Goal: Navigation & Orientation: Find specific page/section

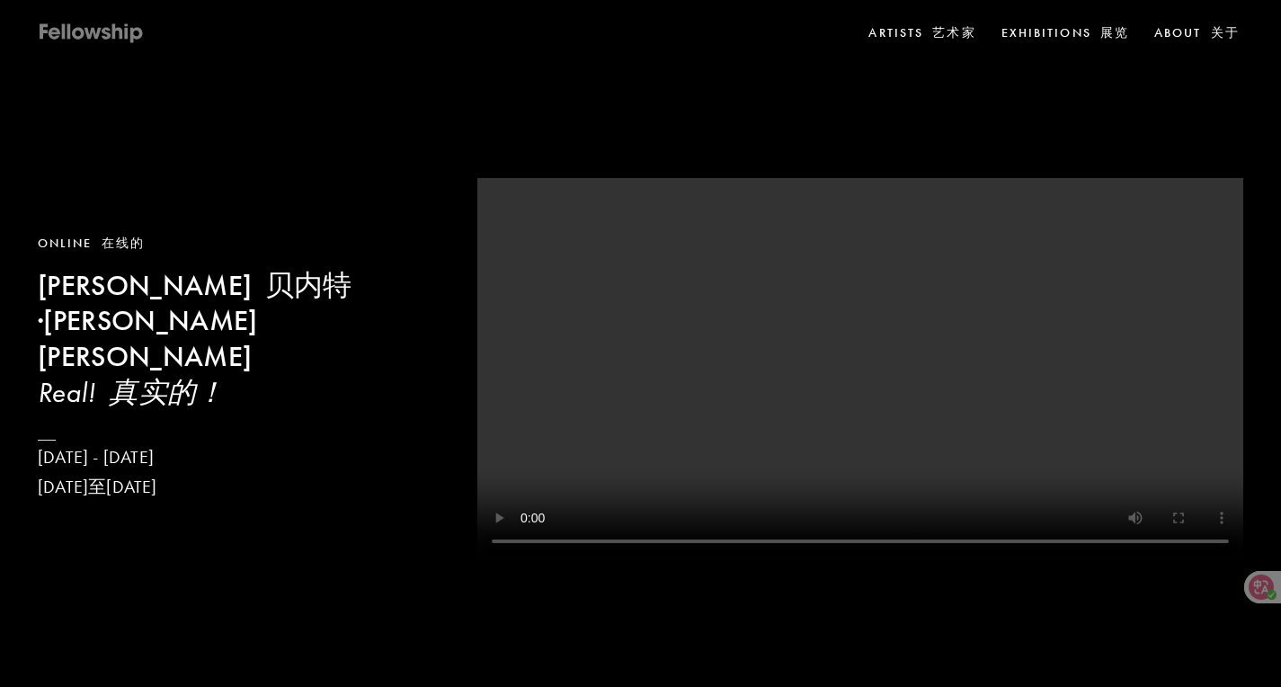
click at [146, 30] on icon at bounding box center [92, 33] width 108 height 22
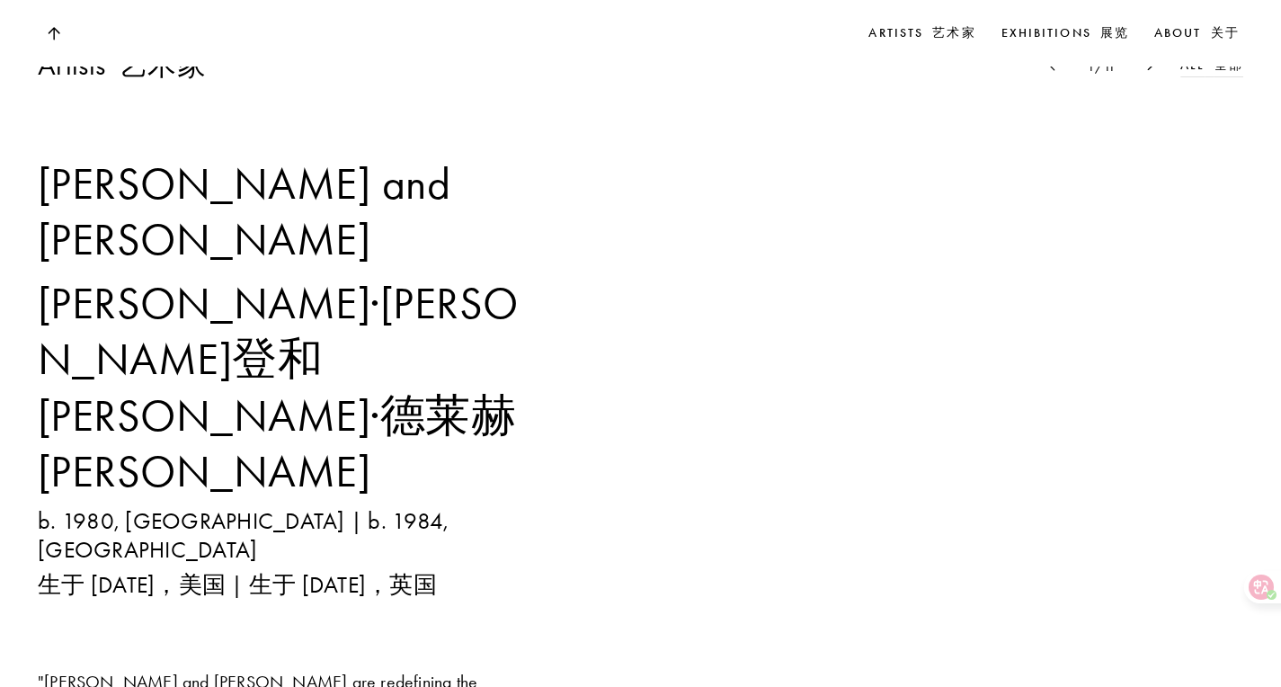
scroll to position [1339, 0]
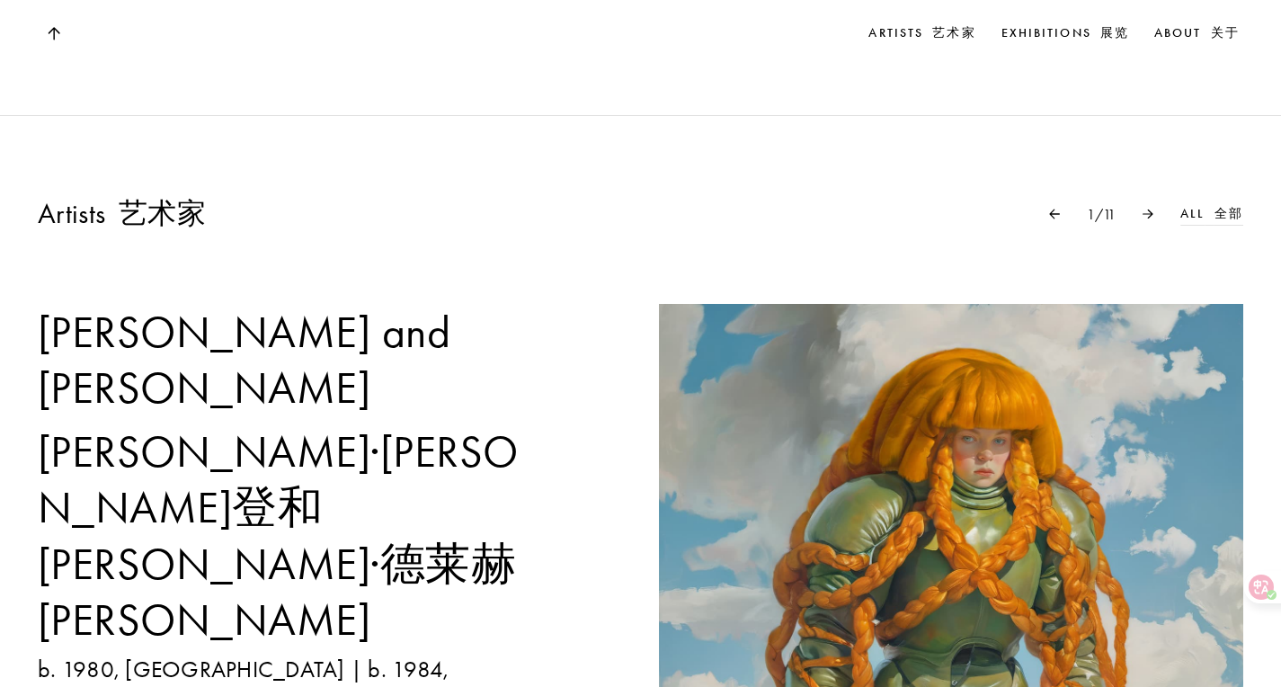
click at [1116, 209] on div at bounding box center [1148, 214] width 65 height 10
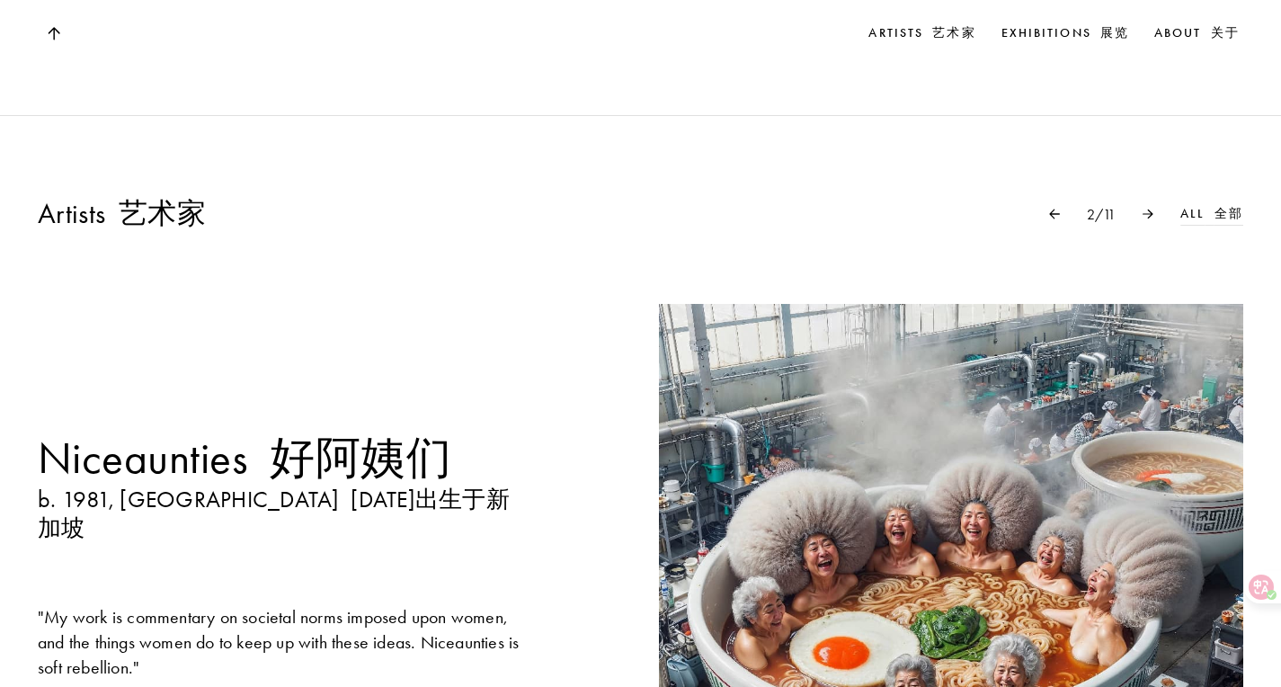
click at [1143, 209] on img at bounding box center [1148, 214] width 11 height 10
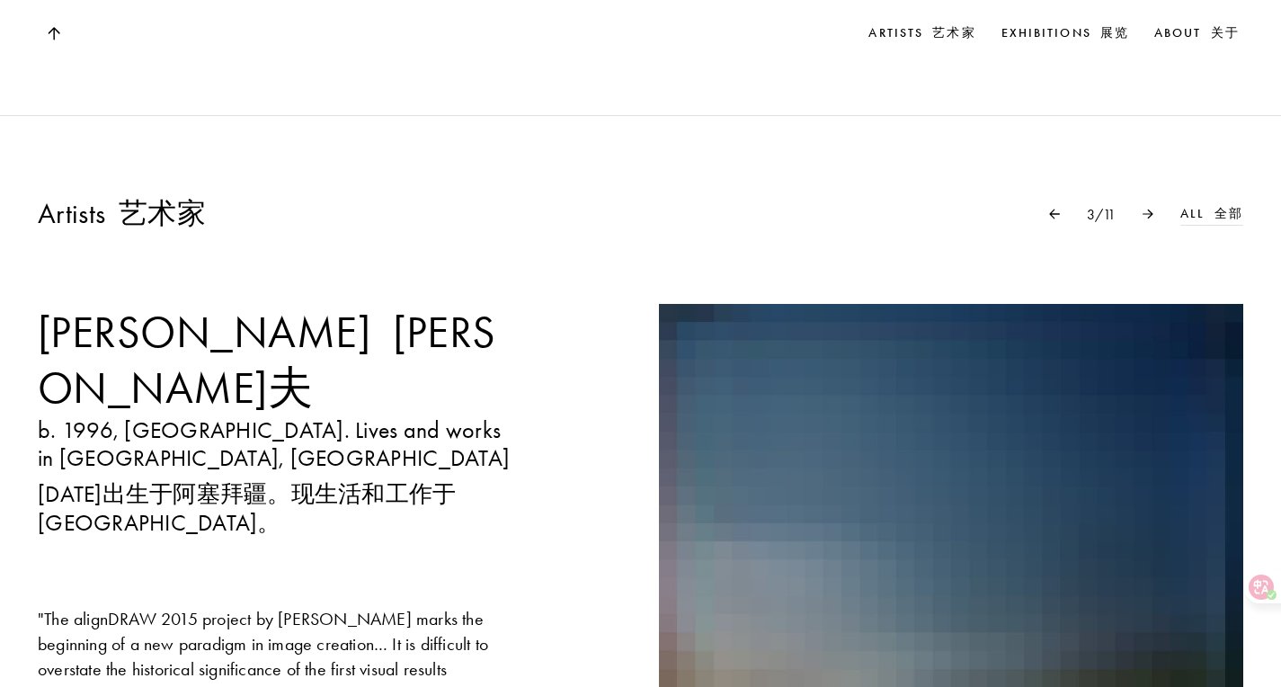
click at [1143, 209] on img at bounding box center [1148, 214] width 11 height 10
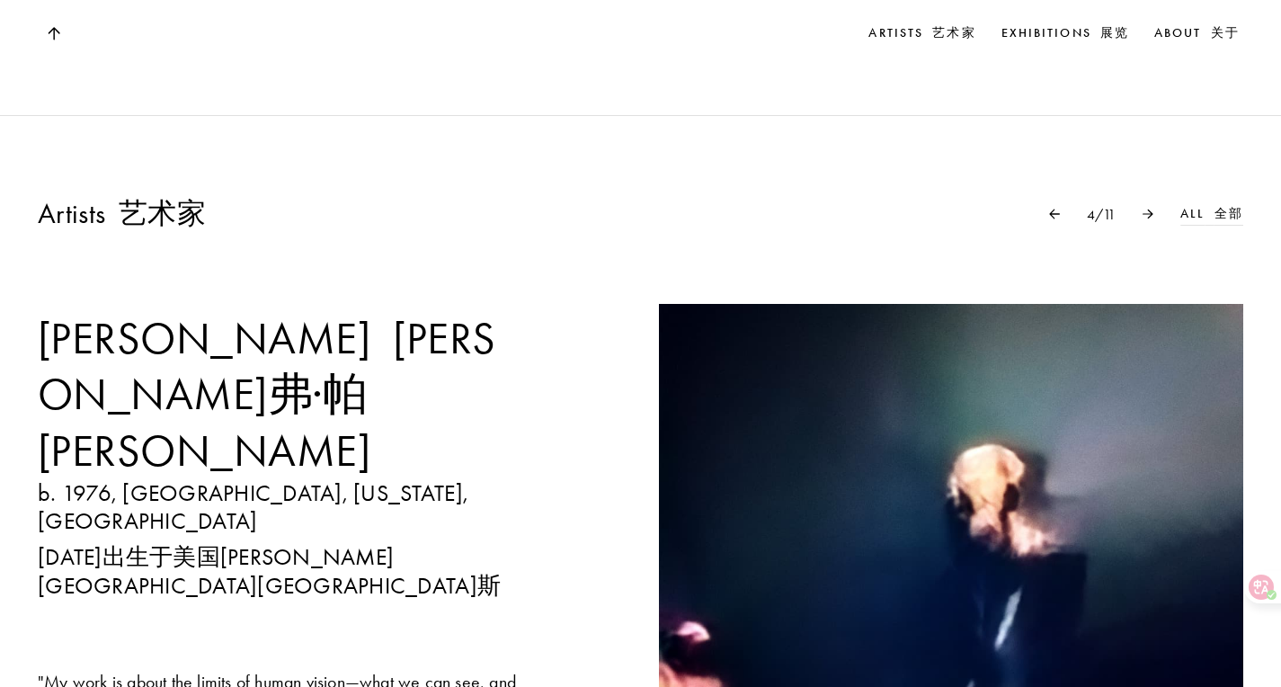
click at [1143, 209] on img at bounding box center [1148, 214] width 11 height 10
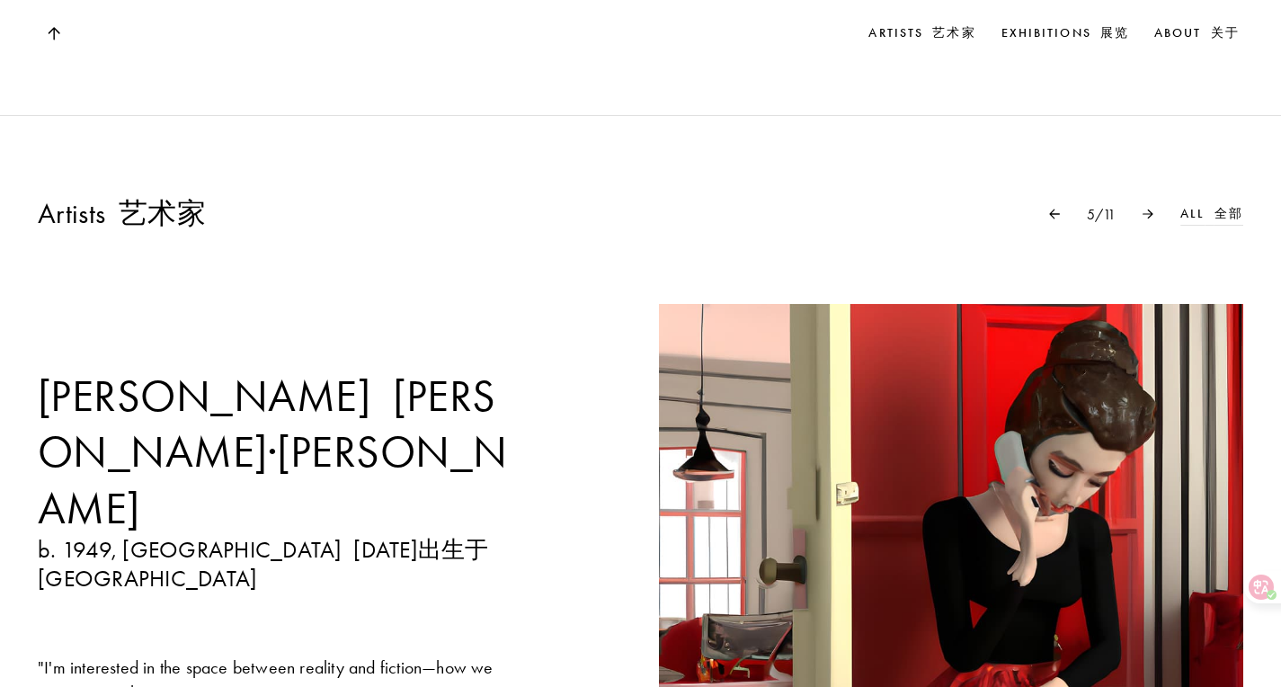
click at [1143, 209] on img at bounding box center [1148, 214] width 11 height 10
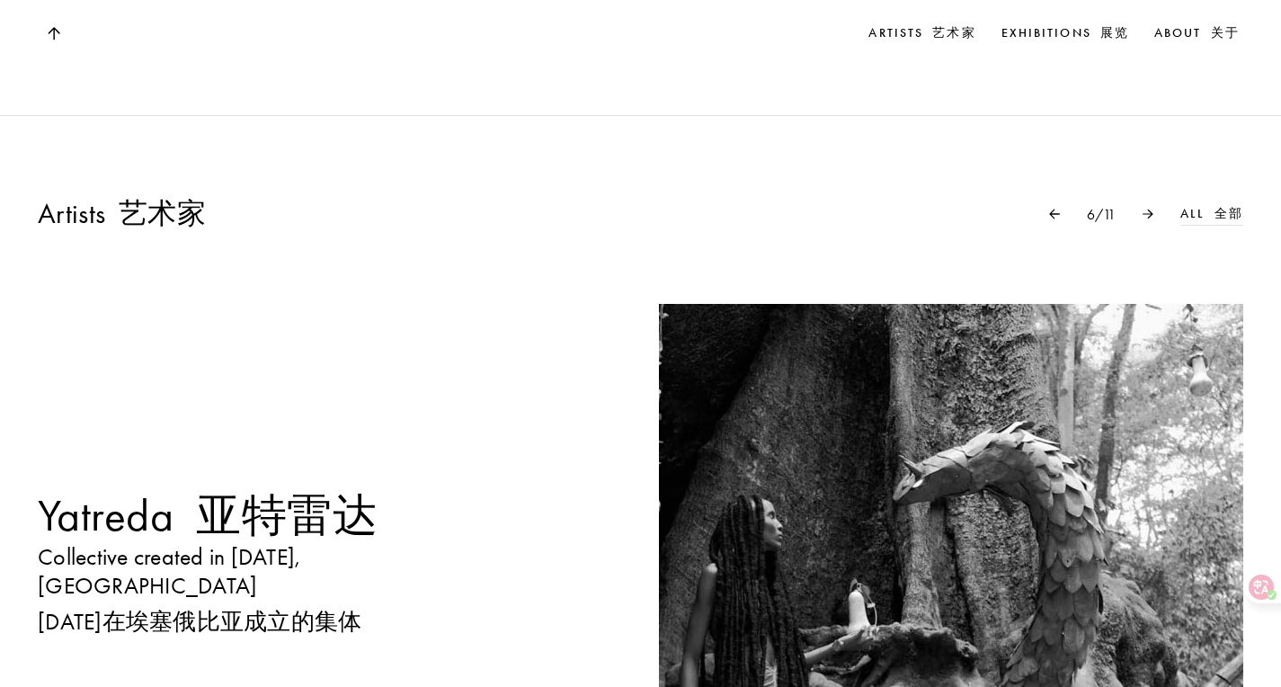
click at [1143, 209] on img at bounding box center [1148, 214] width 11 height 10
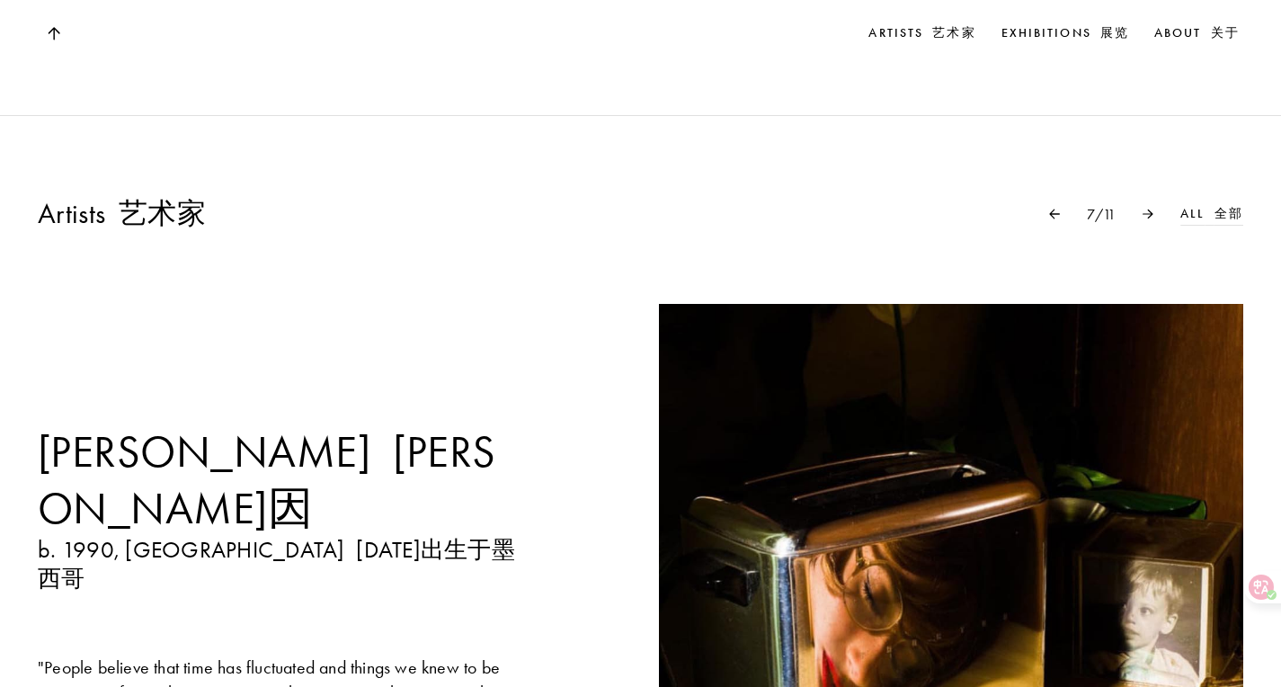
click at [1143, 209] on img at bounding box center [1148, 214] width 11 height 10
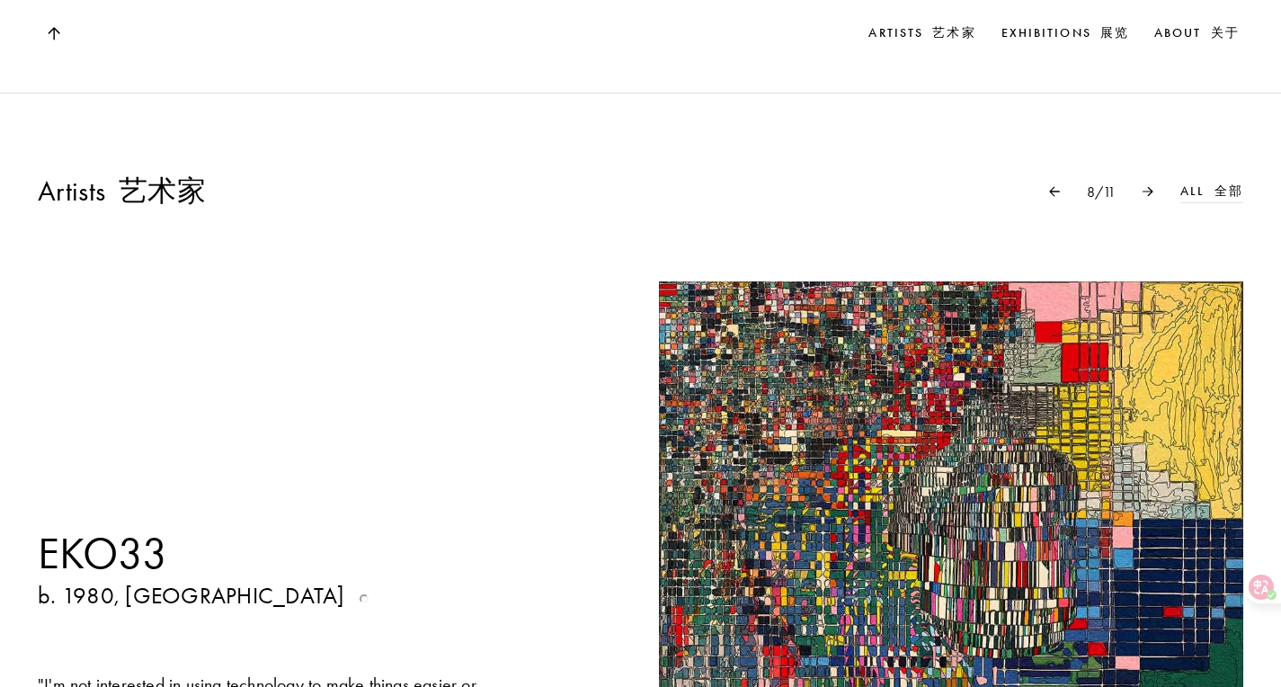
scroll to position [1364, 0]
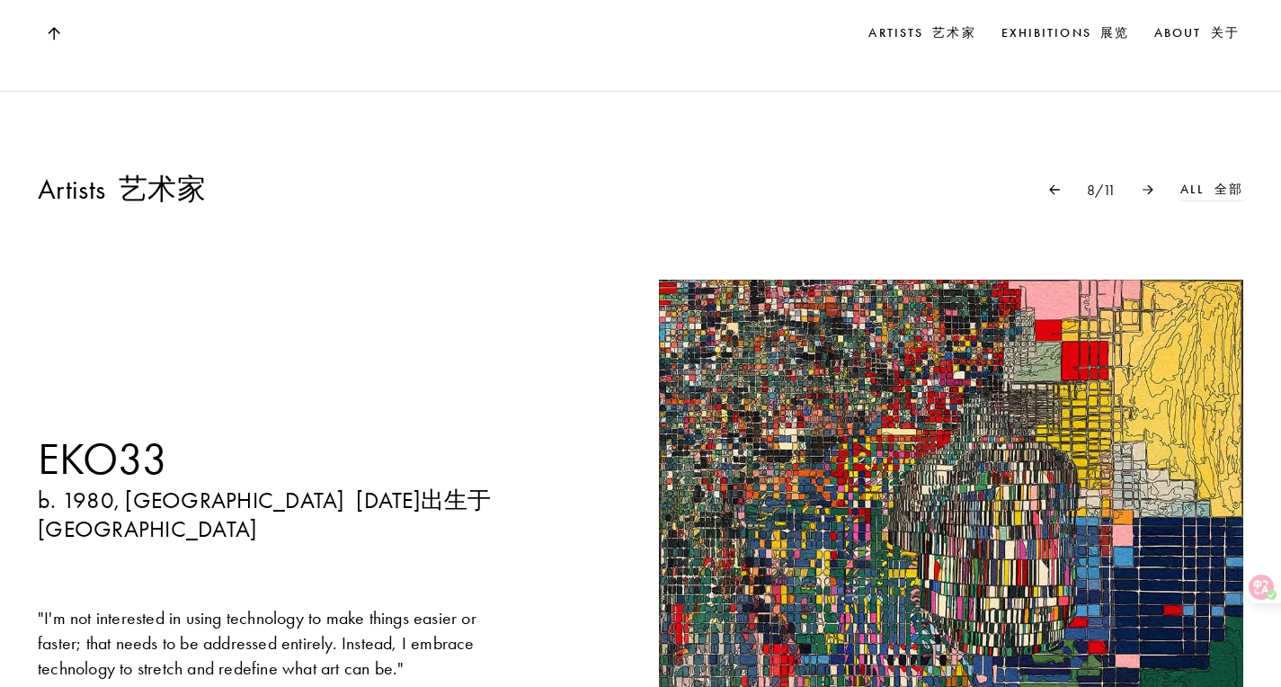
click at [1143, 184] on img at bounding box center [1148, 189] width 11 height 10
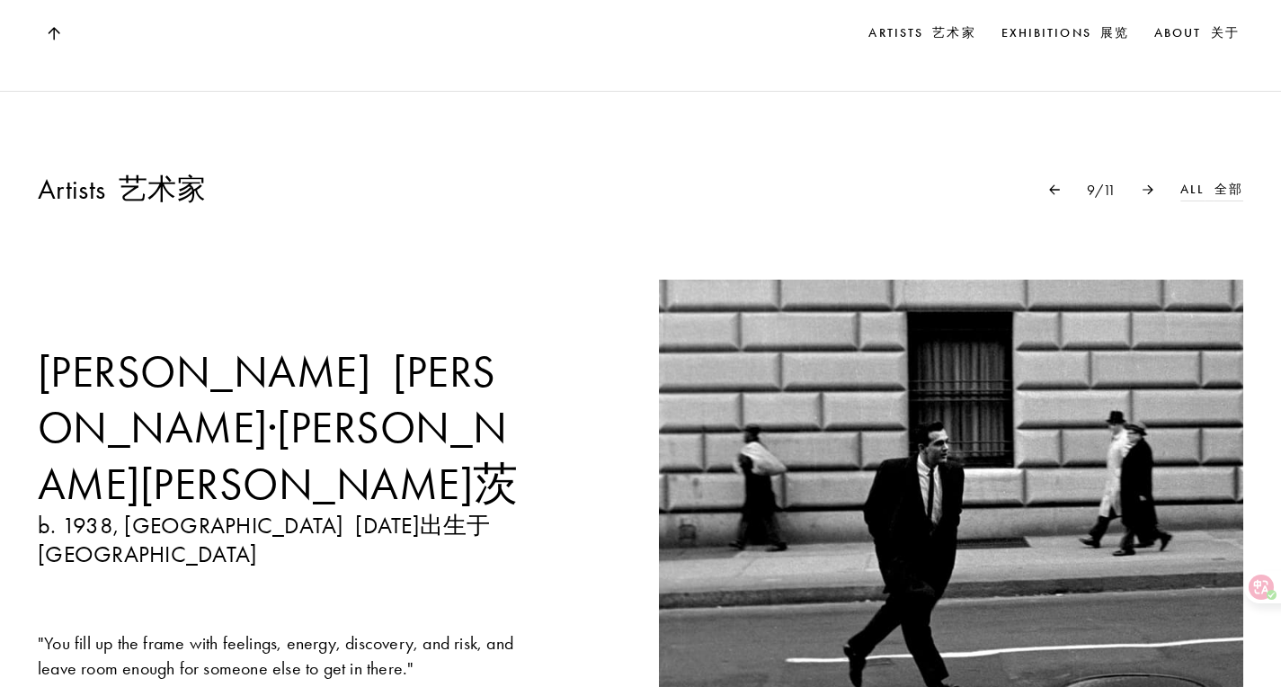
click at [1143, 184] on img at bounding box center [1148, 189] width 11 height 10
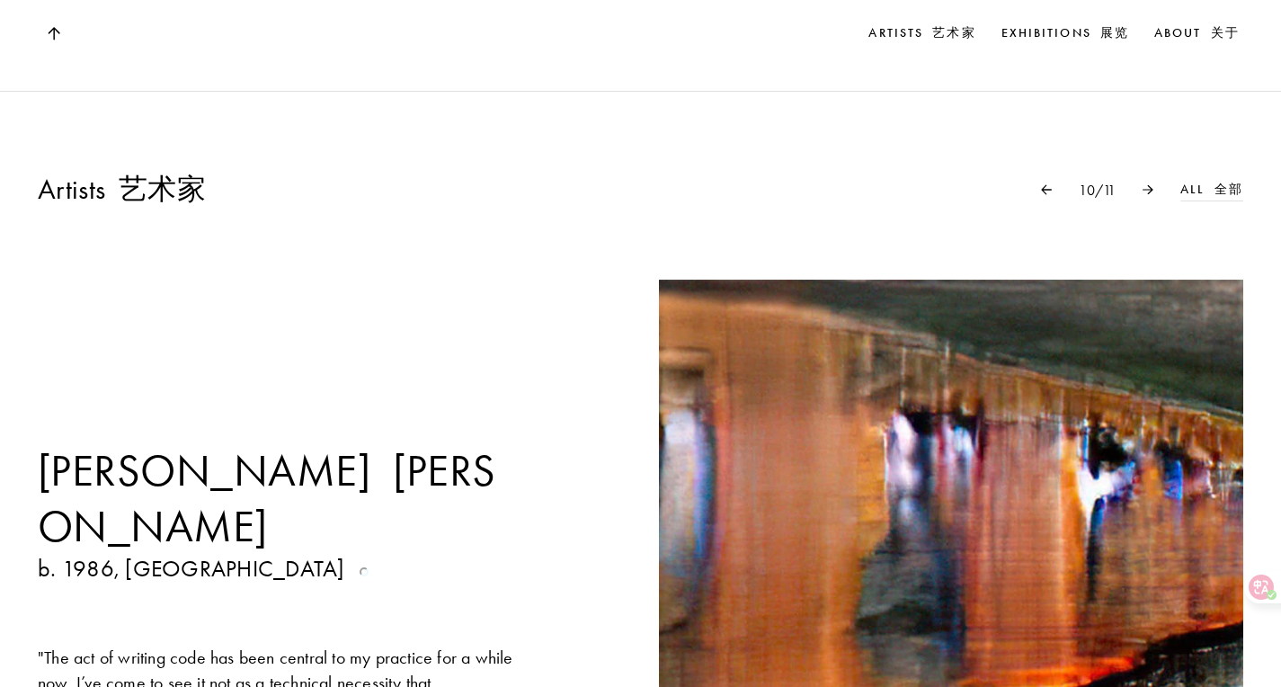
click at [1143, 184] on img at bounding box center [1148, 189] width 11 height 10
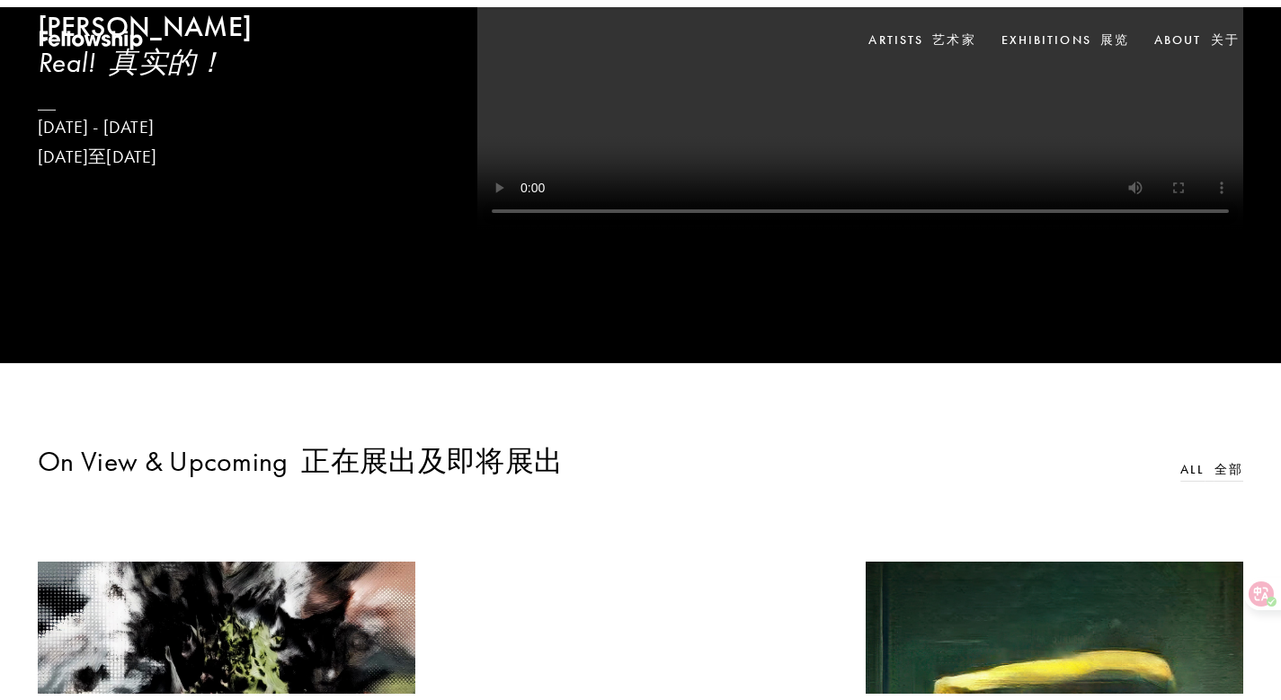
scroll to position [0, 0]
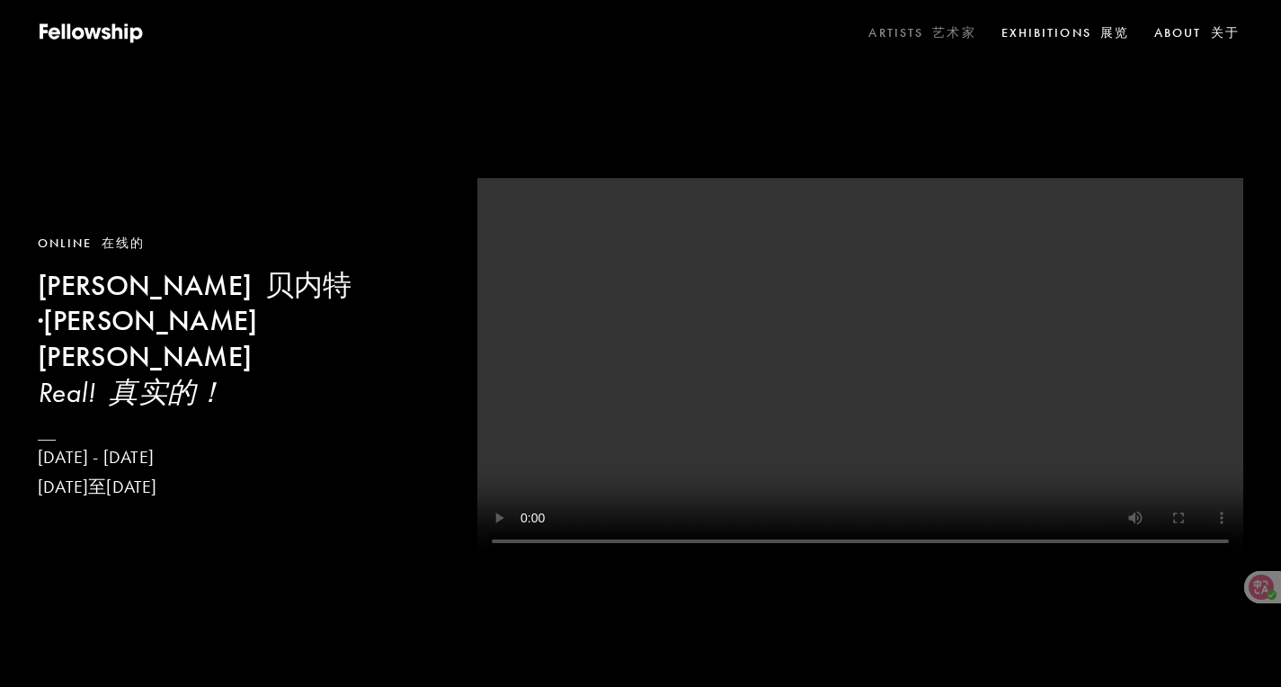
click at [865, 28] on link "Artists 艺术家" at bounding box center [922, 33] width 114 height 27
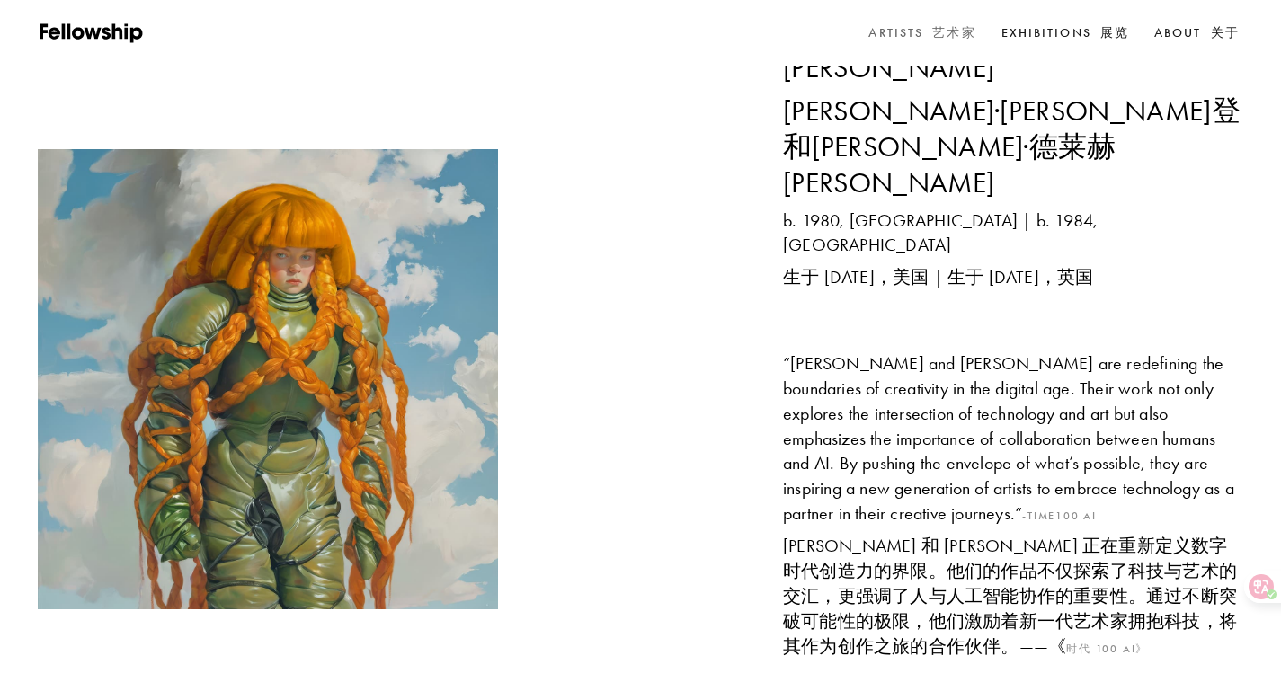
scroll to position [599, 0]
